Goal: Task Accomplishment & Management: Use online tool/utility

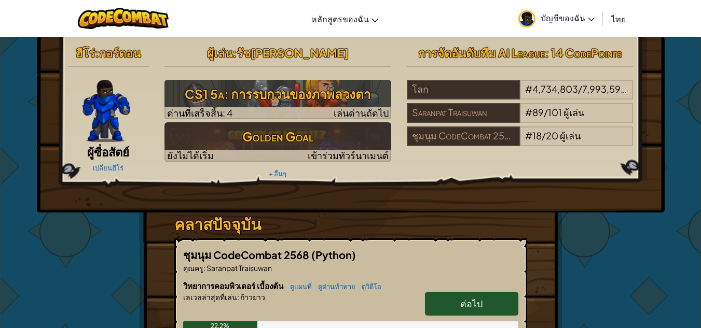
click at [447, 304] on link "ต่อไป" at bounding box center [471, 304] width 93 height 24
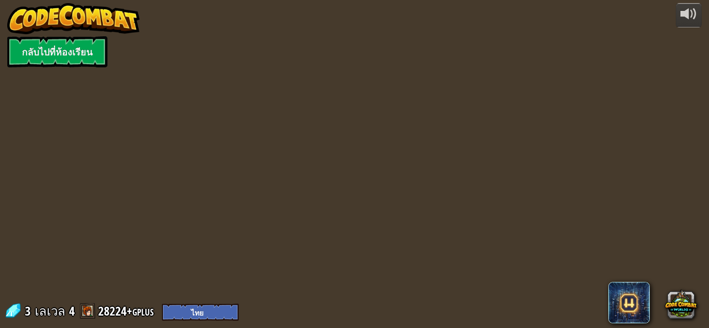
select select "th"
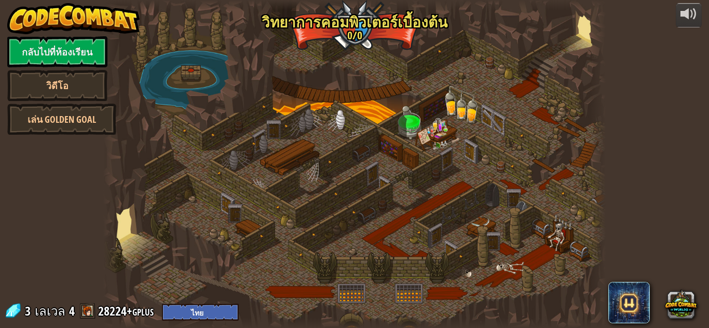
select select "th"
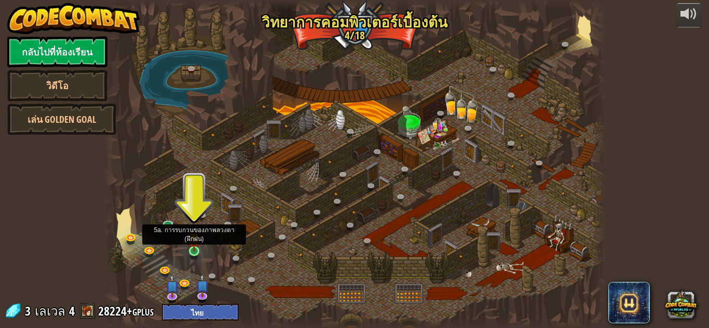
click at [191, 247] on img at bounding box center [194, 238] width 12 height 27
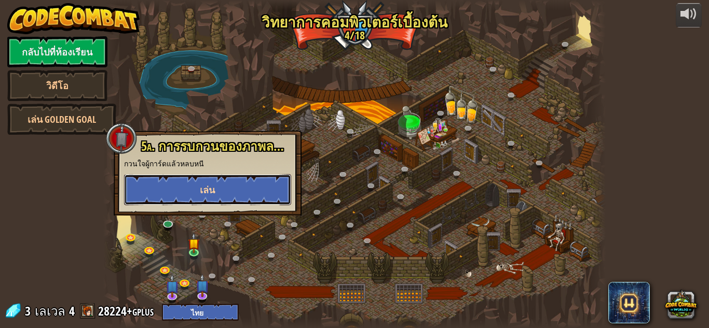
click at [189, 204] on button "เล่น" at bounding box center [207, 189] width 167 height 31
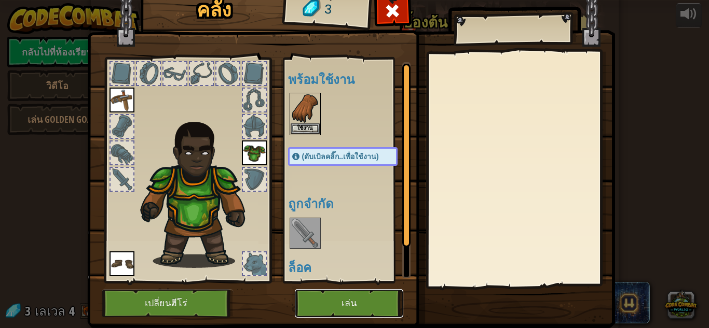
click at [366, 292] on button "เล่น" at bounding box center [349, 303] width 108 height 29
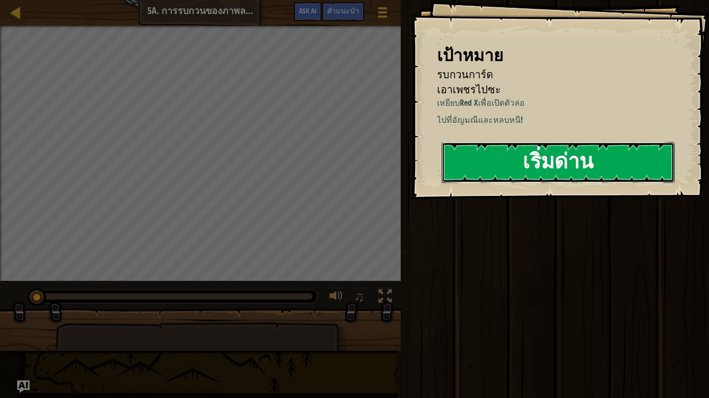
click at [527, 183] on button "เริ่มด่าน" at bounding box center [557, 162] width 233 height 41
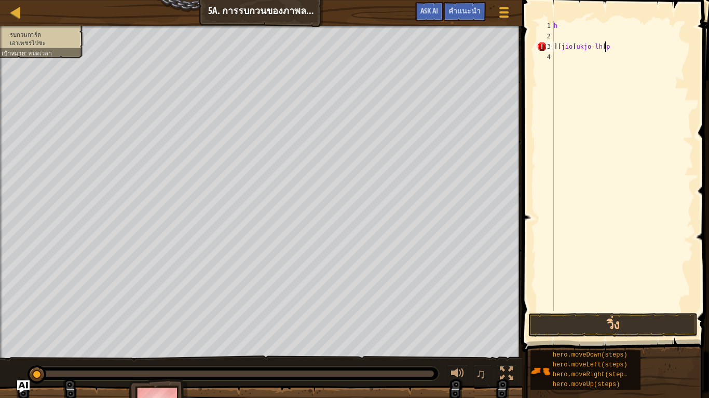
scroll to position [5, 4]
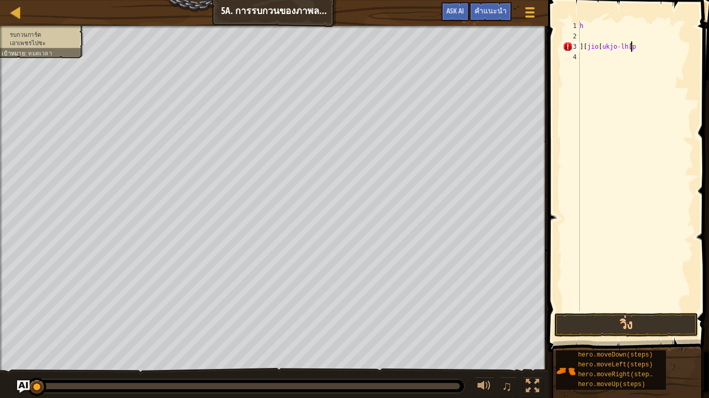
type textarea "]"
type textarea "h"
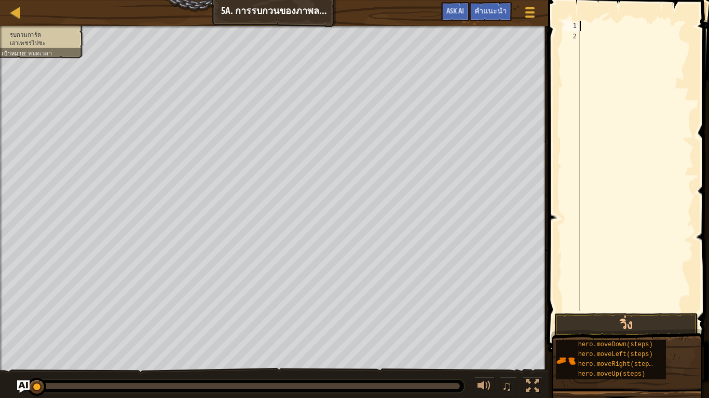
scroll to position [5, 0]
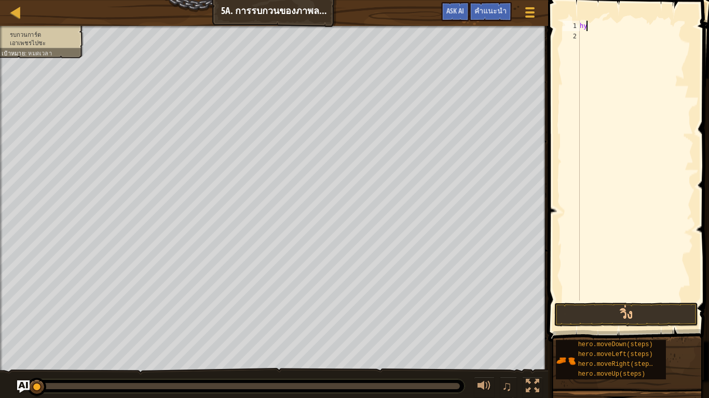
type textarea "h"
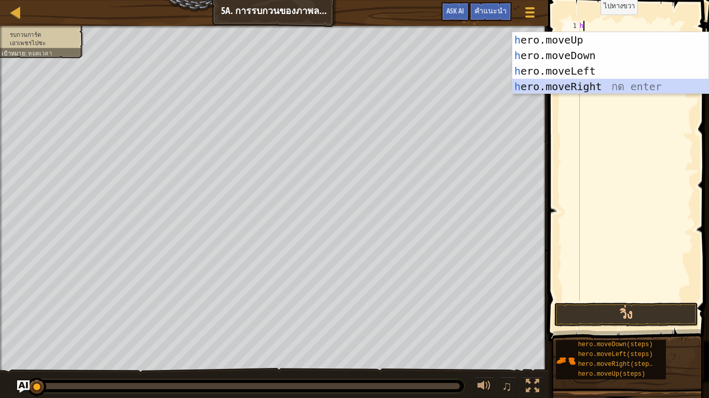
click at [588, 86] on div "h ero.moveUp กด enter h ero.moveDown กด enter h ero.moveLeft กด enter h ero.mov…" at bounding box center [610, 78] width 196 height 93
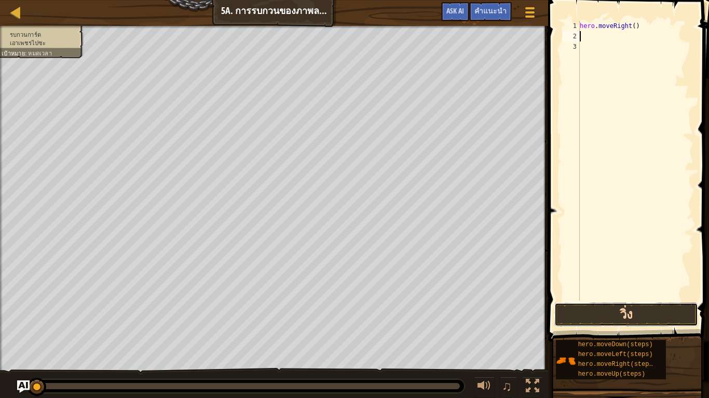
click at [677, 308] on button "วิ่ง" at bounding box center [626, 315] width 144 height 24
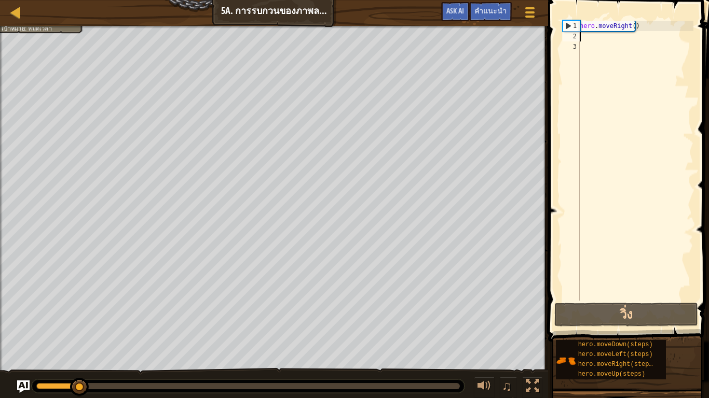
type textarea "h"
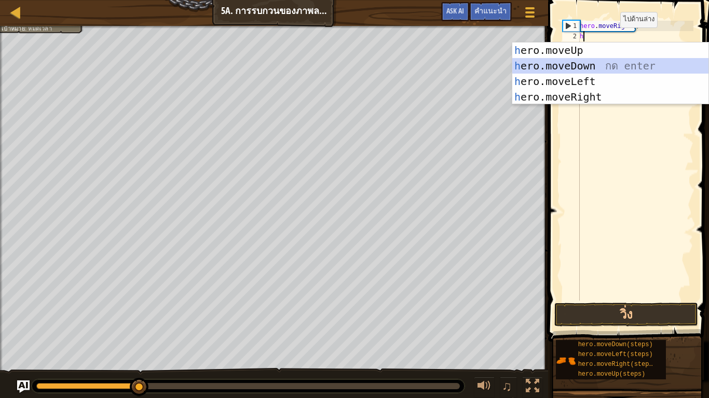
click at [608, 65] on div "h ero.moveUp กด enter h ero.moveDown กด enter h ero.moveLeft กด enter h ero.mov…" at bounding box center [610, 89] width 196 height 93
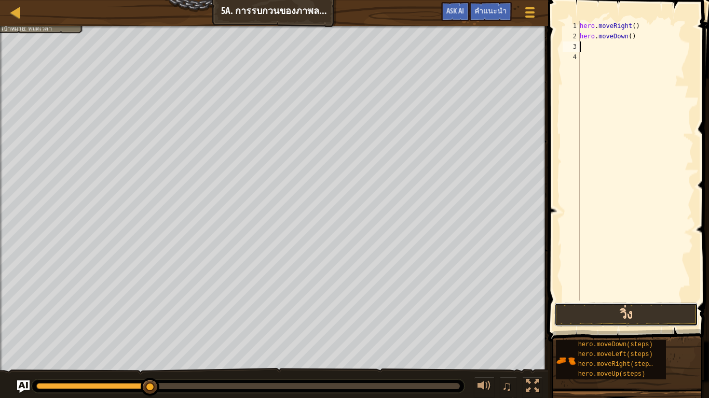
click at [642, 309] on button "วิ่ง" at bounding box center [626, 315] width 144 height 24
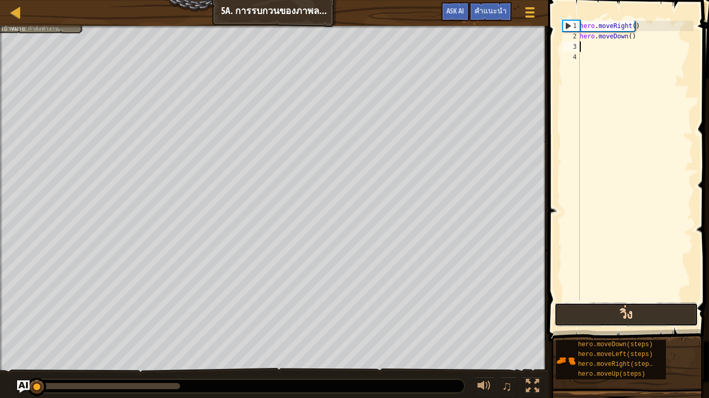
click at [640, 304] on button "วิ่ง" at bounding box center [626, 315] width 144 height 24
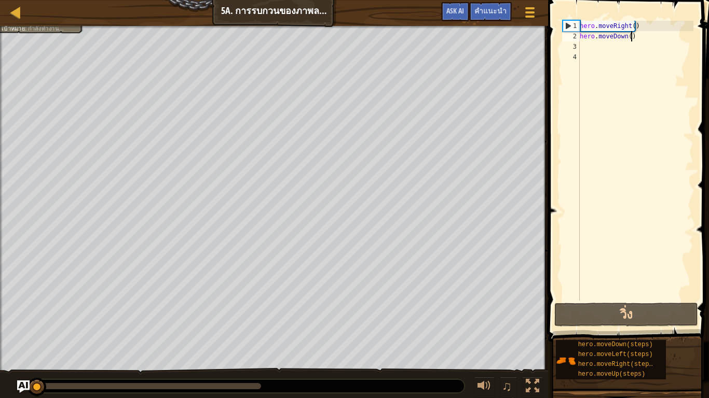
click at [637, 31] on div "hero . moveRight ( ) hero . moveDown ( )" at bounding box center [635, 171] width 116 height 301
type textarea "hero.moveDown()"
click at [629, 36] on div "hero . moveRight ( ) hero . moveDown ( )" at bounding box center [635, 171] width 116 height 301
click at [631, 36] on div "hero . moveRight ( ) hero . moveDown ( )" at bounding box center [635, 171] width 116 height 301
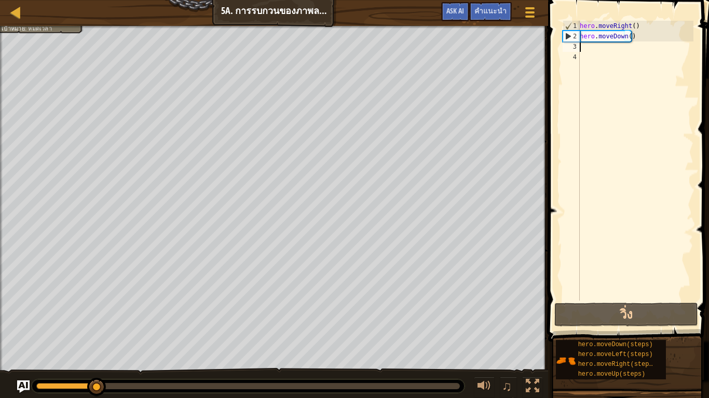
click at [596, 49] on div "hero . moveRight ( ) hero . moveDown ( )" at bounding box center [635, 171] width 116 height 301
click at [624, 34] on div "hero . moveRight ( ) hero . moveDown ( )" at bounding box center [635, 171] width 116 height 301
click at [625, 35] on div "hero . moveRight ( ) hero . moveDown ( )" at bounding box center [635, 171] width 116 height 301
click at [626, 37] on div "hero . moveRight ( ) hero . moveDown ( )" at bounding box center [635, 171] width 116 height 301
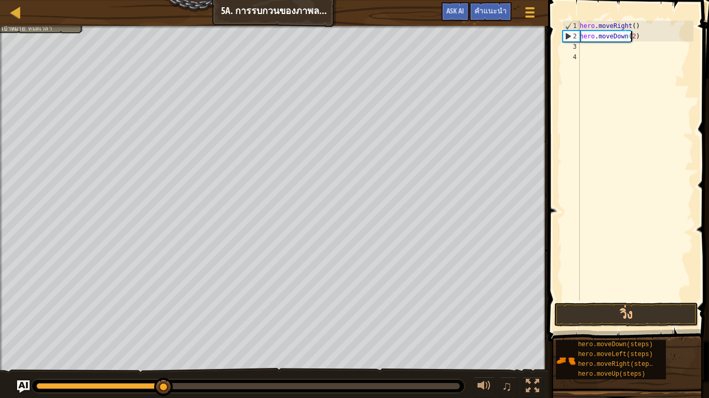
scroll to position [5, 4]
type textarea "hero.moveDown(2)"
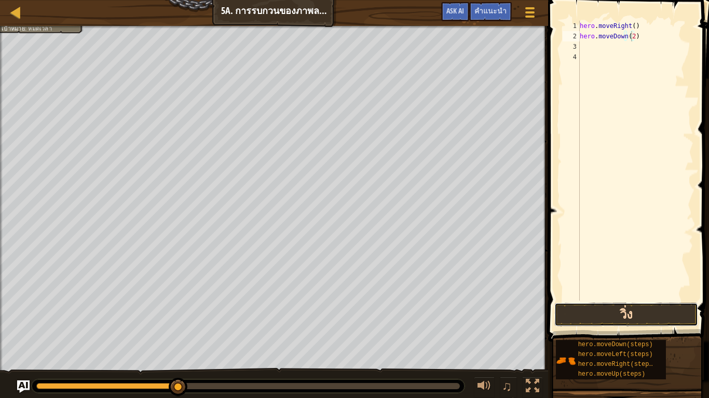
click at [644, 309] on button "วิ่ง" at bounding box center [626, 315] width 144 height 24
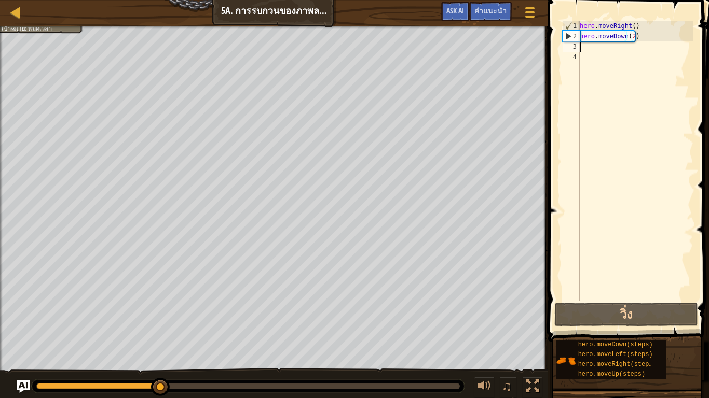
click at [593, 43] on div "hero . moveRight ( ) hero . moveDown ( 2 )" at bounding box center [635, 171] width 116 height 301
type textarea "h"
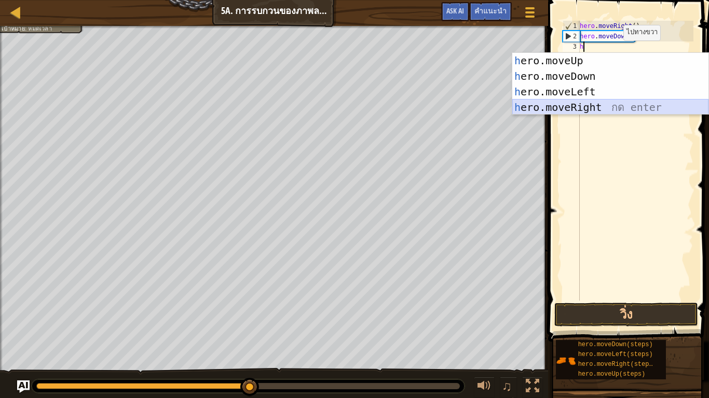
click at [603, 108] on div "h ero.moveUp กด enter h ero.moveDown กด enter h ero.moveLeft กด enter h ero.mov…" at bounding box center [610, 99] width 196 height 93
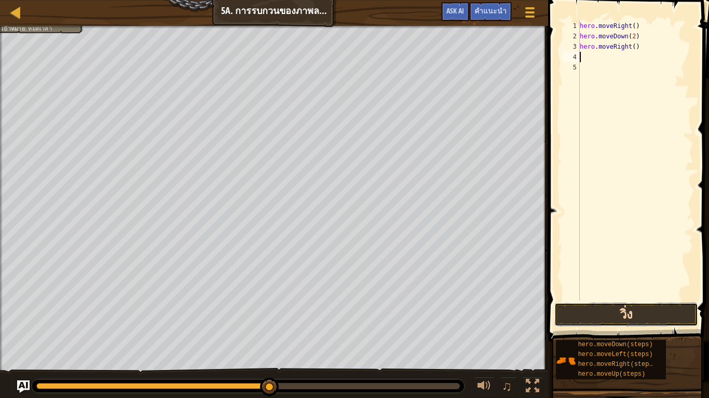
click at [662, 307] on button "วิ่ง" at bounding box center [626, 315] width 144 height 24
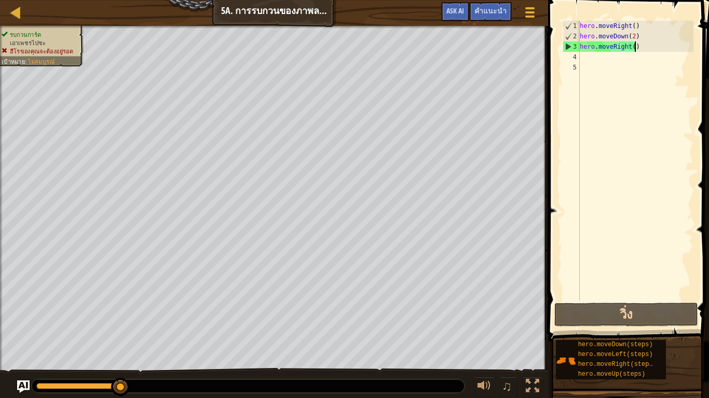
click at [650, 50] on div "hero . moveRight ( ) hero . moveDown ( 2 ) hero . moveRight ( )" at bounding box center [635, 171] width 116 height 301
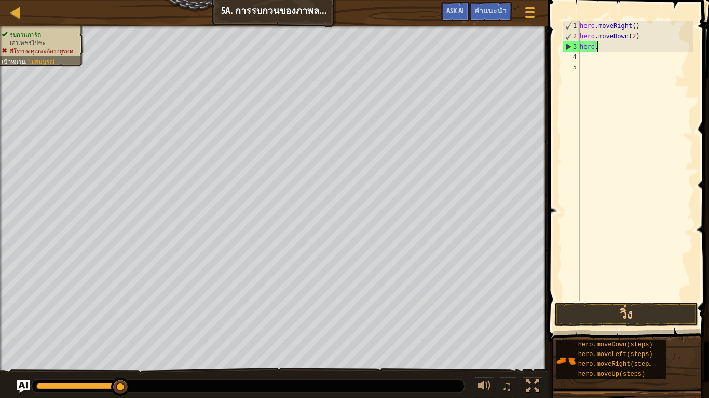
type textarea "h"
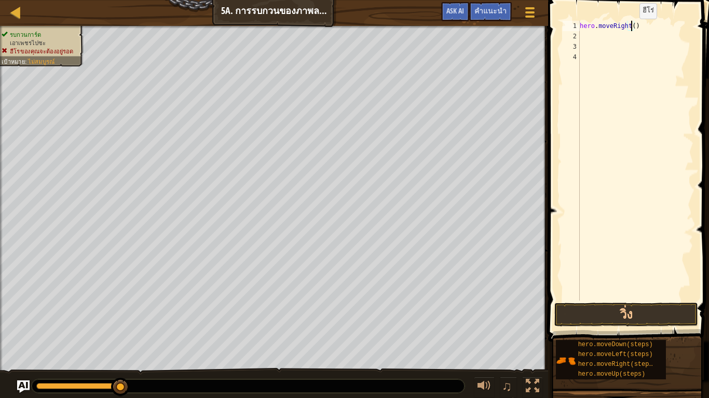
click at [630, 29] on div "hero . moveRight ( )" at bounding box center [635, 171] width 116 height 301
type textarea "hero.moveRight(4)"
click at [587, 314] on button "วิ่ง" at bounding box center [626, 315] width 144 height 24
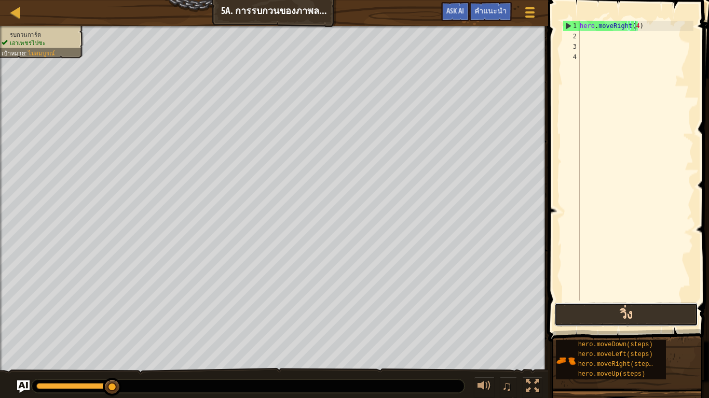
click at [678, 308] on button "วิ่ง" at bounding box center [626, 315] width 144 height 24
click at [594, 318] on div "คำแนะนำ วิดีโอ hero.moveRight(4) 1 2 3 4 hero . moveRight ( 4 ) ההההההההההההההה…" at bounding box center [627, 196] width 164 height 393
click at [594, 316] on button "วิ่ง" at bounding box center [626, 315] width 144 height 24
click at [692, 307] on button "วิ่ง" at bounding box center [626, 315] width 144 height 24
click at [586, 37] on div "hero . moveRight ( 4 )" at bounding box center [635, 171] width 116 height 301
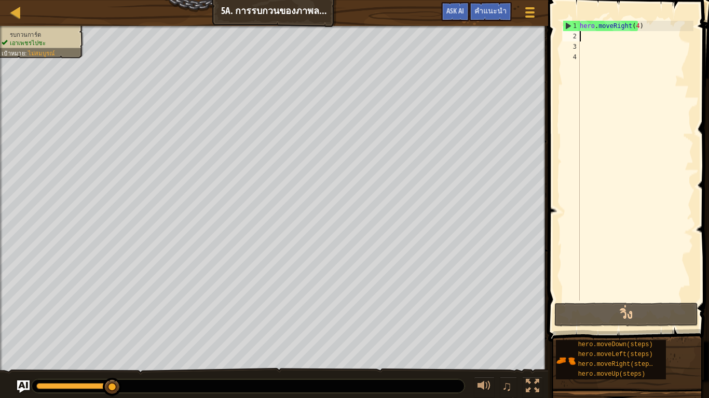
scroll to position [5, 0]
click at [627, 26] on div "hero . moveRight ( 4 )" at bounding box center [635, 171] width 116 height 301
click at [633, 24] on div "hero . moveRight ( 4 )" at bounding box center [635, 171] width 116 height 301
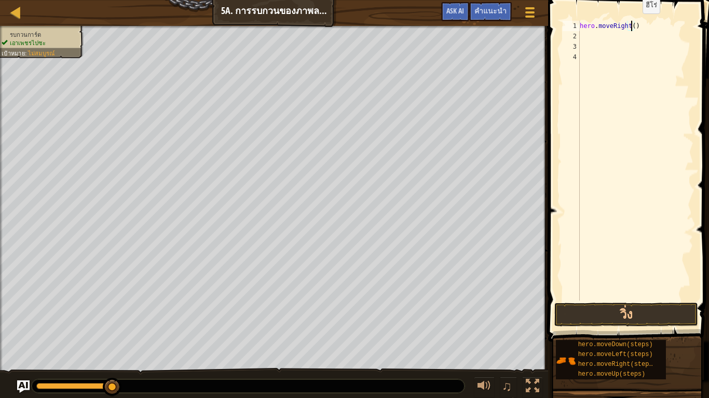
type textarea "hero.moveRight(5)"
drag, startPoint x: 649, startPoint y: 285, endPoint x: 655, endPoint y: 321, distance: 36.2
click at [655, 321] on div "hero.moveRight(5) 1 2 3 4 hero . moveRight ( 5 ) הההההההההההההההההההההההההההההה…" at bounding box center [627, 191] width 164 height 372
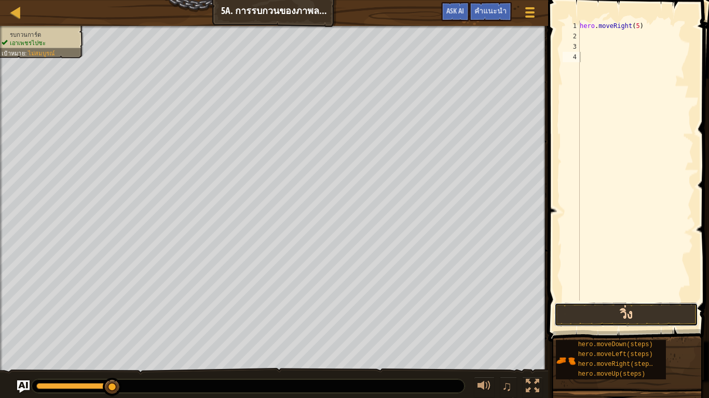
click at [655, 321] on button "วิ่ง" at bounding box center [626, 315] width 144 height 24
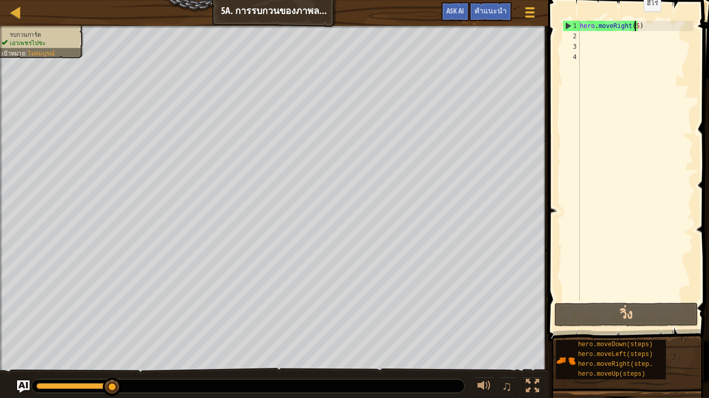
click at [634, 22] on div "hero . moveRight ( 5 )" at bounding box center [635, 171] width 116 height 301
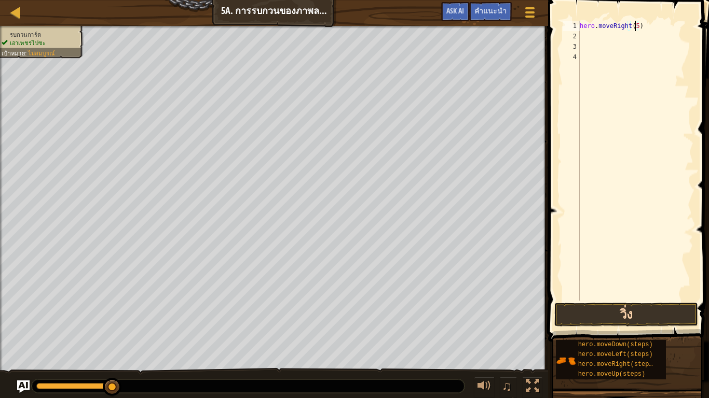
scroll to position [5, 4]
type textarea "hero.moveRight()"
click at [644, 309] on button "วิ่ง" at bounding box center [626, 315] width 144 height 24
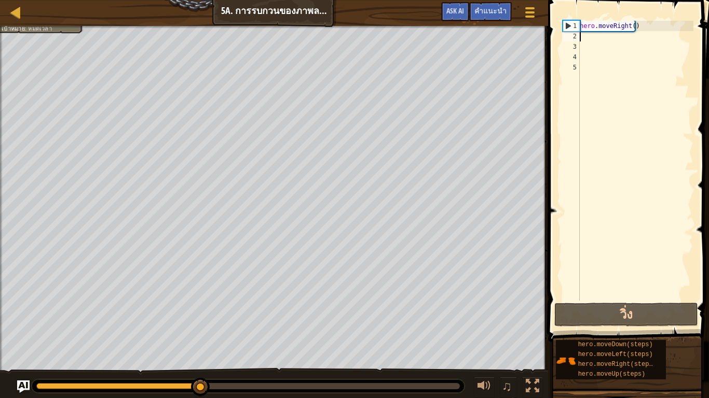
type textarea "h"
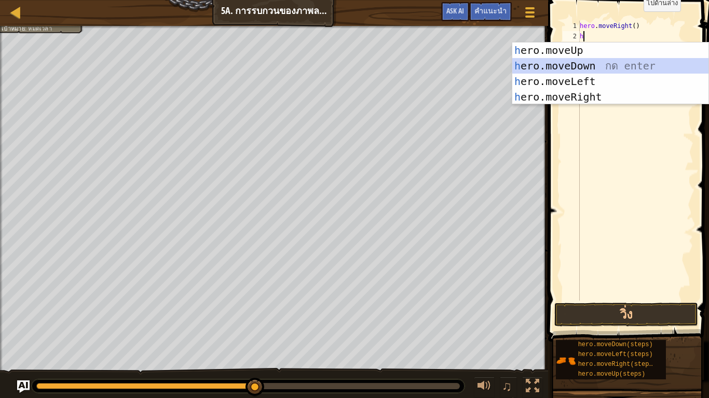
click at [578, 70] on div "h ero.moveUp กด enter h ero.moveDown กด enter h ero.moveLeft กด enter h ero.mov…" at bounding box center [610, 89] width 196 height 93
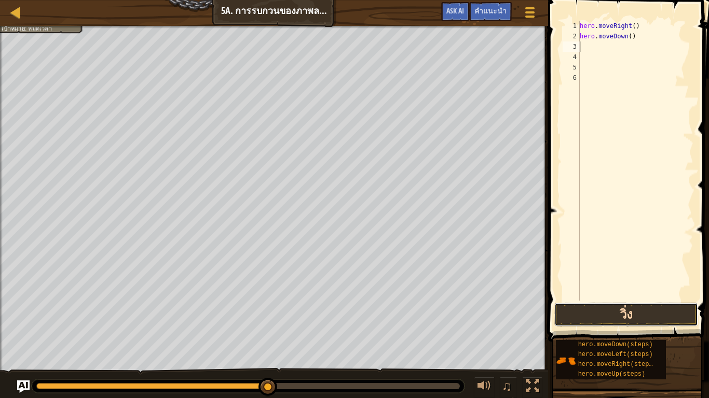
click at [606, 309] on button "วิ่ง" at bounding box center [626, 315] width 144 height 24
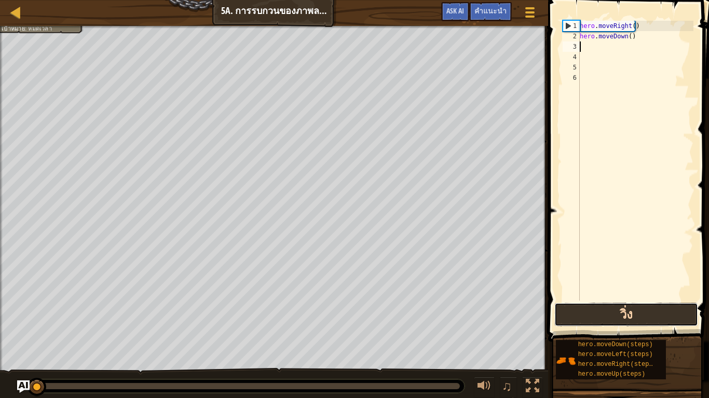
click at [672, 305] on button "วิ่ง" at bounding box center [626, 315] width 144 height 24
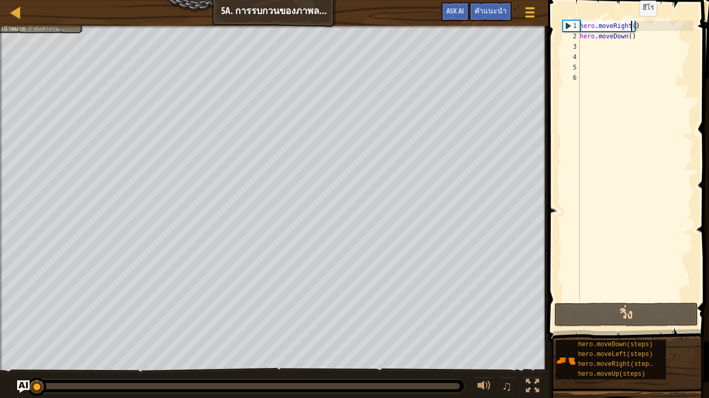
click at [630, 26] on div "hero . moveRight ( ) hero . moveDown ( )" at bounding box center [635, 171] width 116 height 301
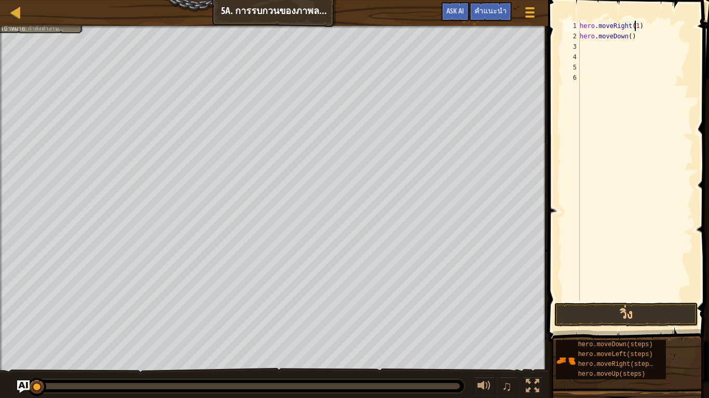
scroll to position [5, 4]
drag, startPoint x: 605, startPoint y: 329, endPoint x: 605, endPoint y: 312, distance: 17.1
click at [605, 312] on div "คำแนะนำ วิดีโอ hero.moveRight(1) 1 2 3 4 5 6 hero . moveRight ( 1 ) hero . [GEO…" at bounding box center [627, 196] width 164 height 393
click at [605, 312] on button "วิ่ง" at bounding box center [626, 315] width 144 height 24
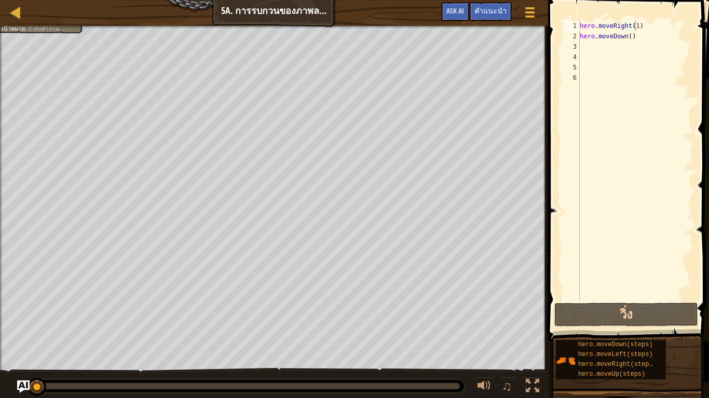
drag, startPoint x: 54, startPoint y: 382, endPoint x: 112, endPoint y: 377, distance: 57.9
click at [112, 328] on div "♫" at bounding box center [274, 383] width 548 height 31
drag, startPoint x: 46, startPoint y: 392, endPoint x: 49, endPoint y: 384, distance: 8.4
click at [47, 328] on div at bounding box center [248, 386] width 433 height 13
click at [49, 328] on div at bounding box center [247, 386] width 423 height 6
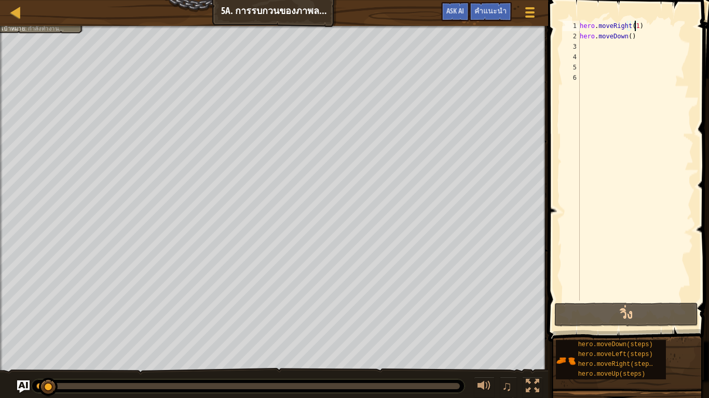
click at [49, 328] on div at bounding box center [48, 387] width 19 height 19
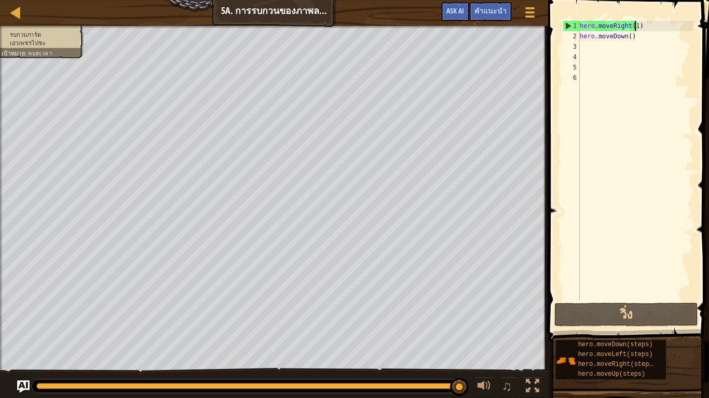
click at [533, 328] on div "รบกวนการ์ด เอาเพชรไปซะ เป้าหมาย : หมดเวลา ♫ กอร์ดอน 110 x: 18 y: 18 No target t…" at bounding box center [354, 212] width 709 height 373
click at [188, 239] on div "รบกวนการ์ด เอาเพชรไปซะ เป้าหมาย : หมดเวลา ♫ กอร์ดอน 110 x: 18 y: 18 No target t…" at bounding box center [354, 212] width 709 height 373
drag, startPoint x: 586, startPoint y: 33, endPoint x: 586, endPoint y: 45, distance: 11.9
click at [586, 45] on div "hero . moveRight ( 1 ) hero . moveDown ( )" at bounding box center [635, 171] width 116 height 301
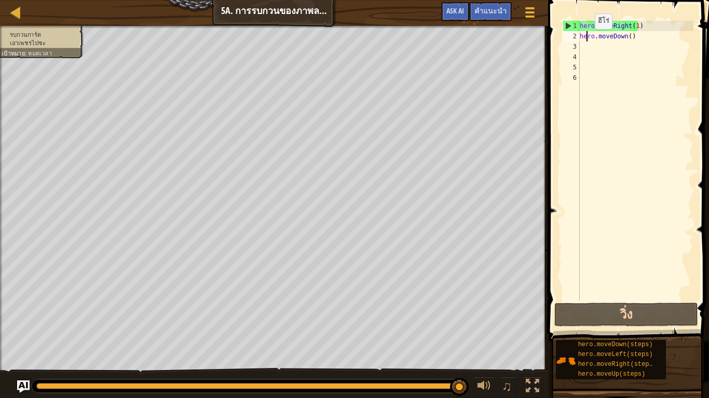
type textarea "hero.moveDown()"
click at [586, 45] on div "hero . moveRight ( 1 ) hero . moveDown ( )" at bounding box center [635, 161] width 116 height 280
click at [627, 38] on div "hero . moveRight ( 1 ) hero . moveDown ( )" at bounding box center [635, 171] width 116 height 301
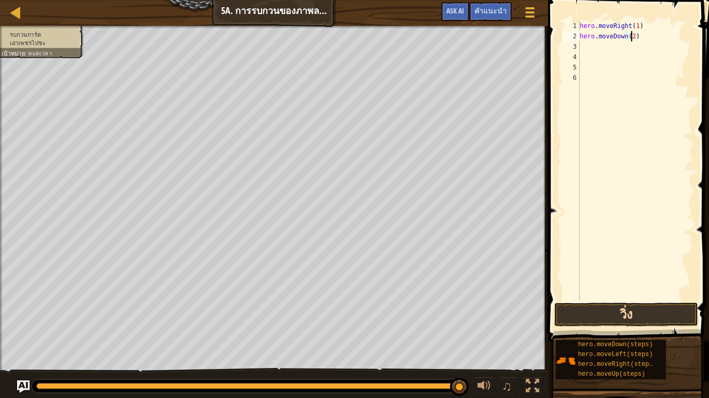
type textarea "hero.moveDown(2)"
click at [658, 316] on button "วิ่ง" at bounding box center [626, 315] width 144 height 24
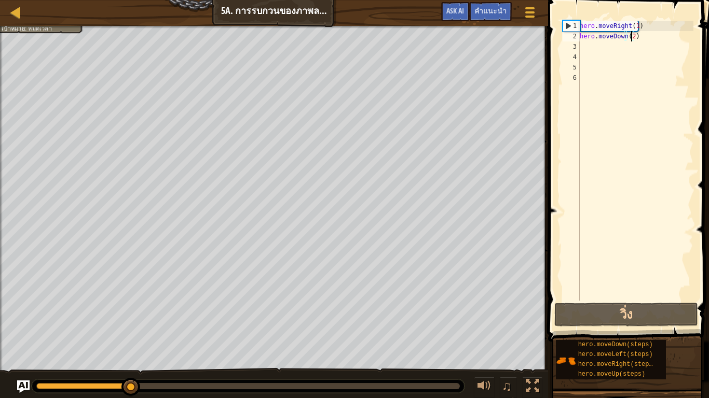
click at [618, 47] on div "hero . moveRight ( 1 ) hero . moveDown ( 2 )" at bounding box center [635, 171] width 116 height 301
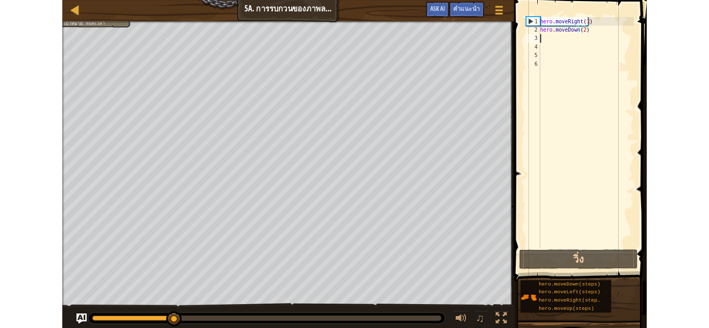
scroll to position [5, 0]
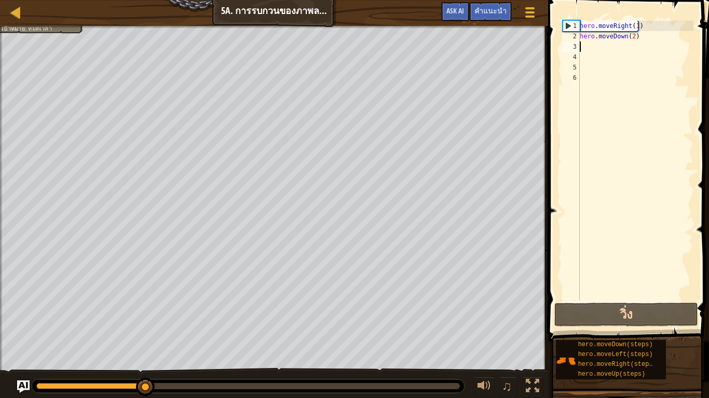
type textarea "h"
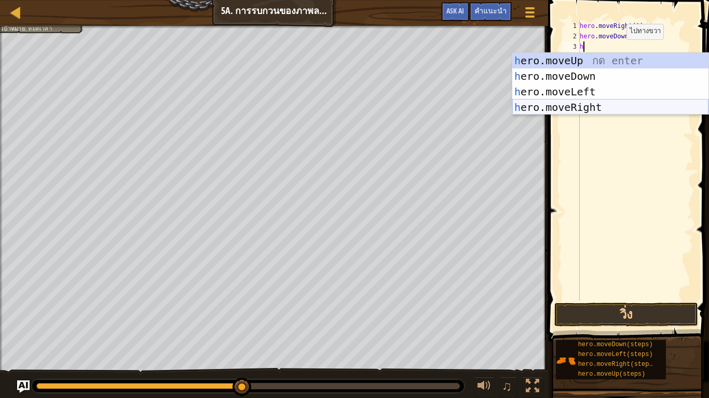
click at [577, 103] on div "h ero.moveUp กด enter h ero.moveDown กด enter h ero.moveLeft กด enter h ero.mov…" at bounding box center [610, 99] width 196 height 93
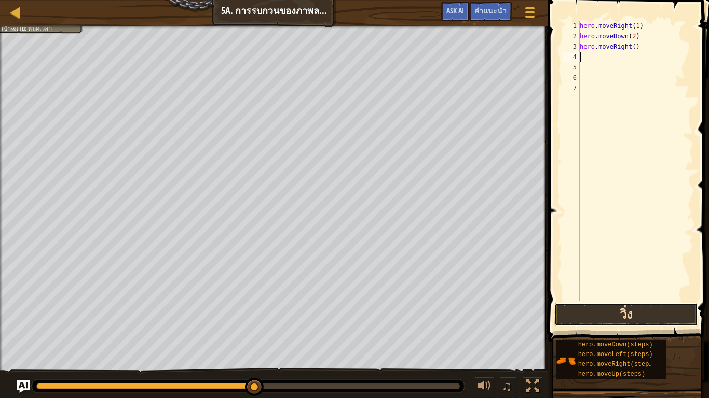
click at [676, 314] on button "วิ่ง" at bounding box center [626, 315] width 144 height 24
